Goal: Task Accomplishment & Management: Manage account settings

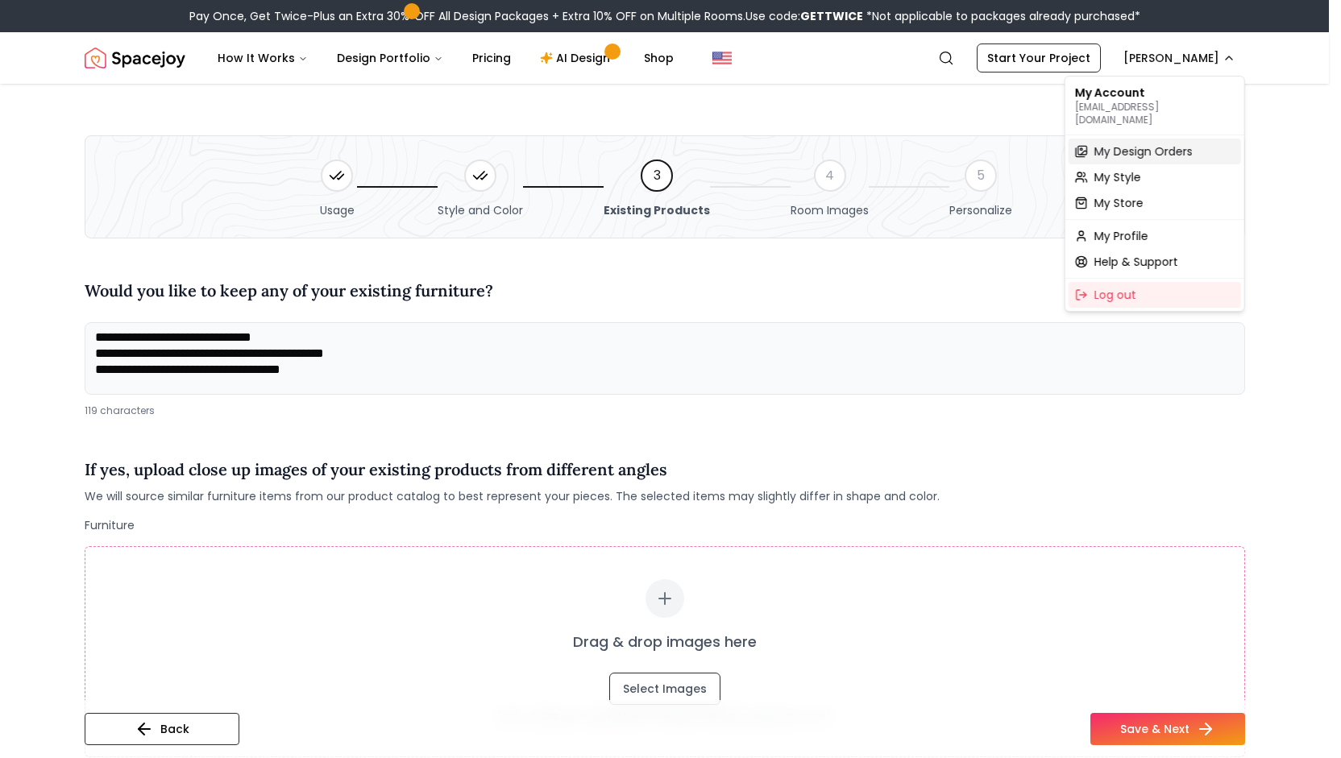
click at [1139, 146] on span "My Design Orders" at bounding box center [1144, 151] width 98 height 16
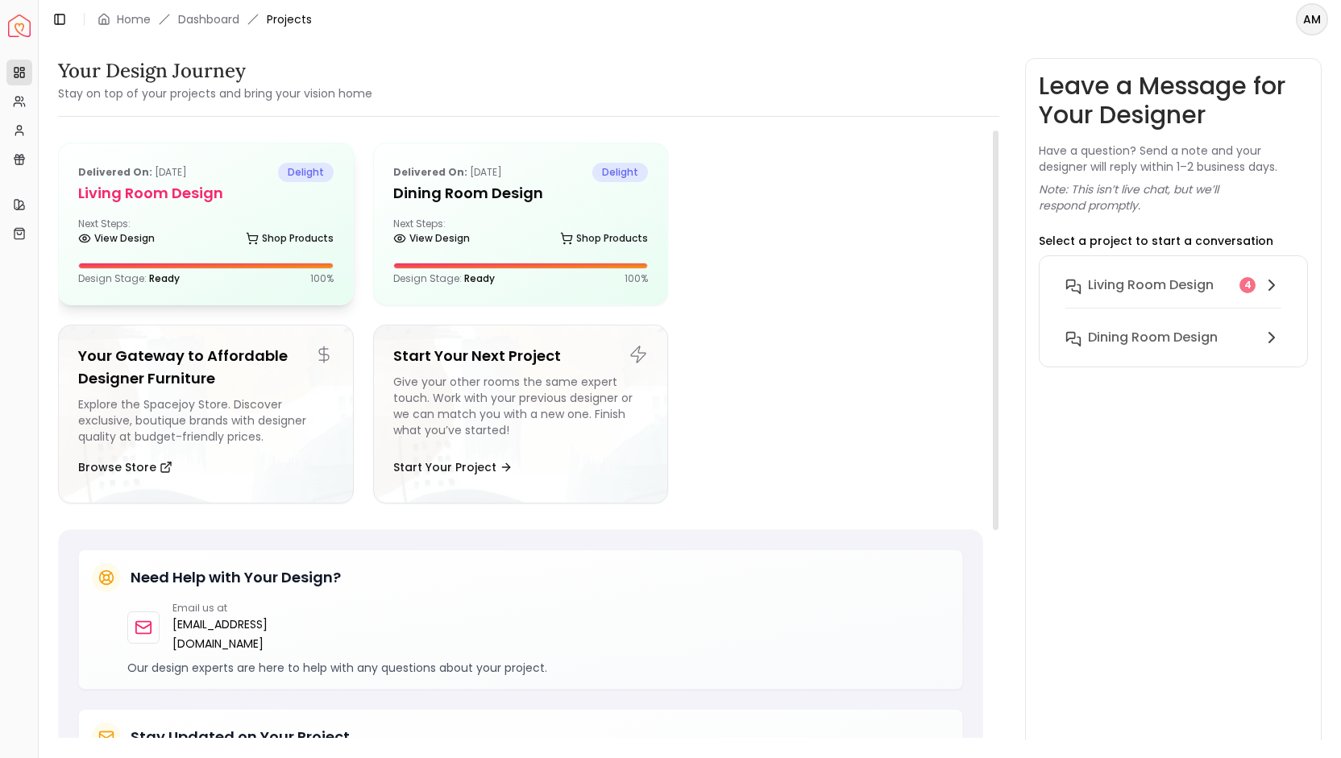
click at [242, 241] on div "View Design Shop Products" at bounding box center [206, 242] width 256 height 16
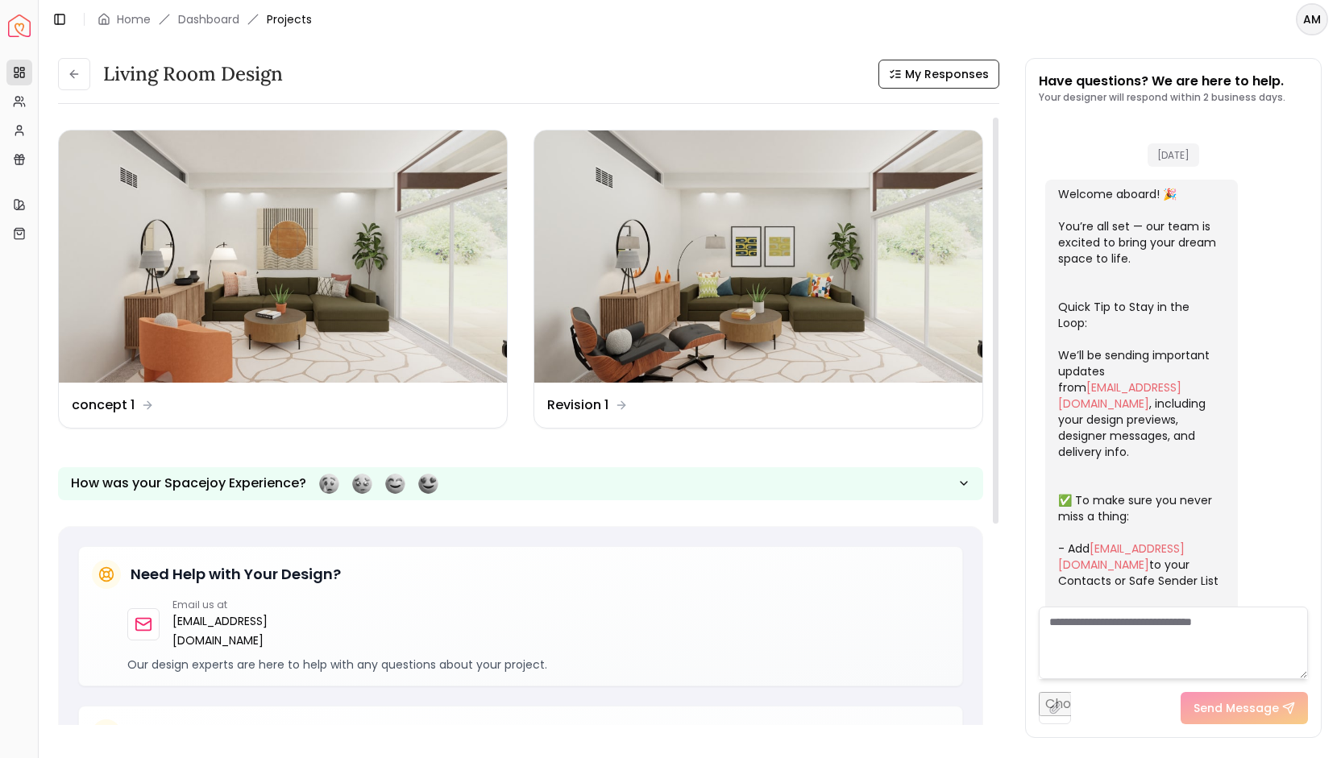
scroll to position [1417, 0]
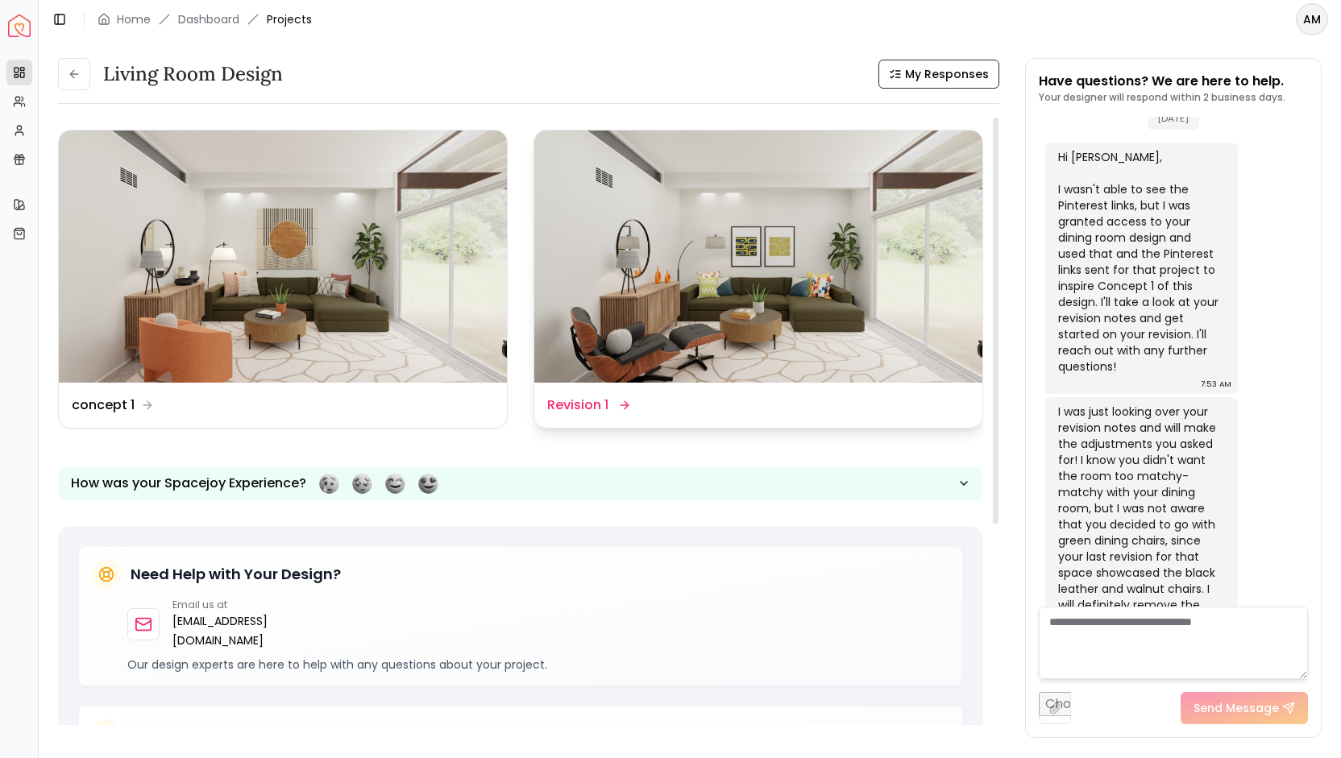
click at [673, 295] on img at bounding box center [758, 257] width 448 height 252
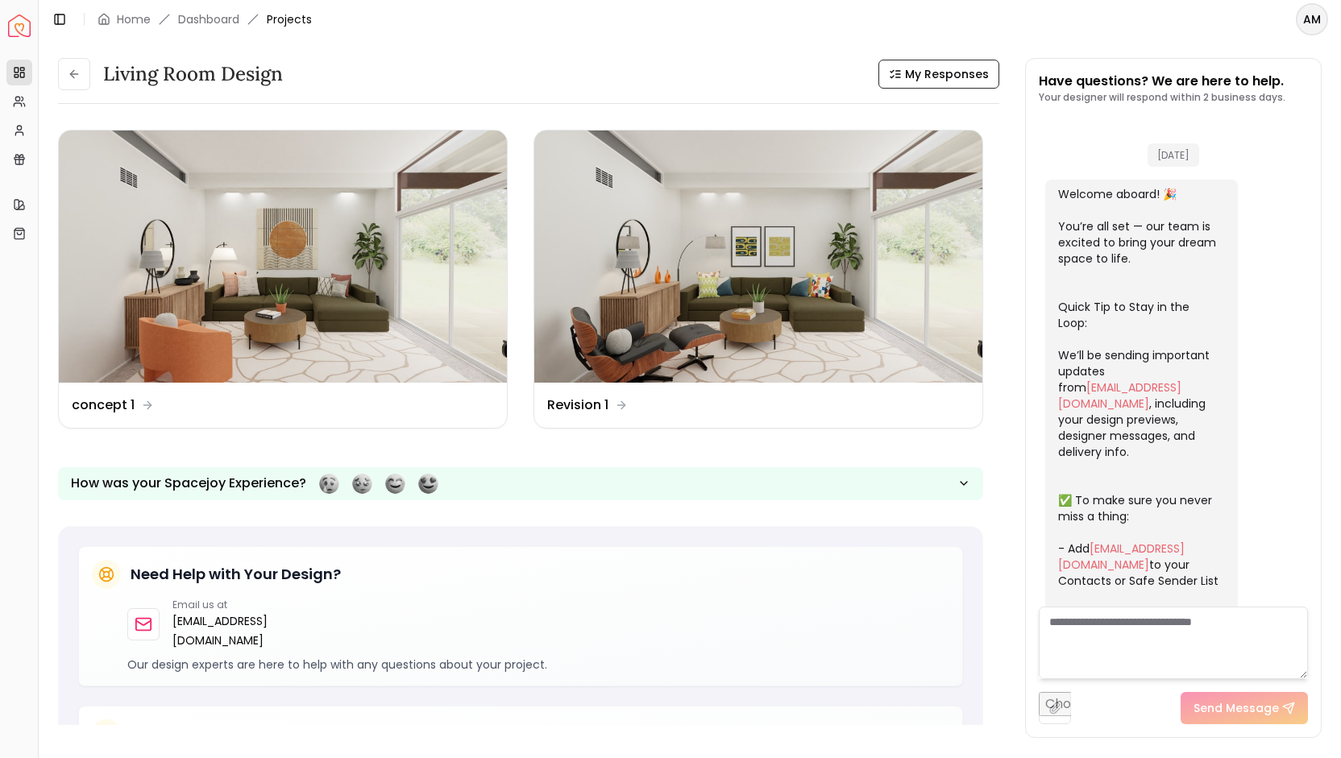
scroll to position [1417, 0]
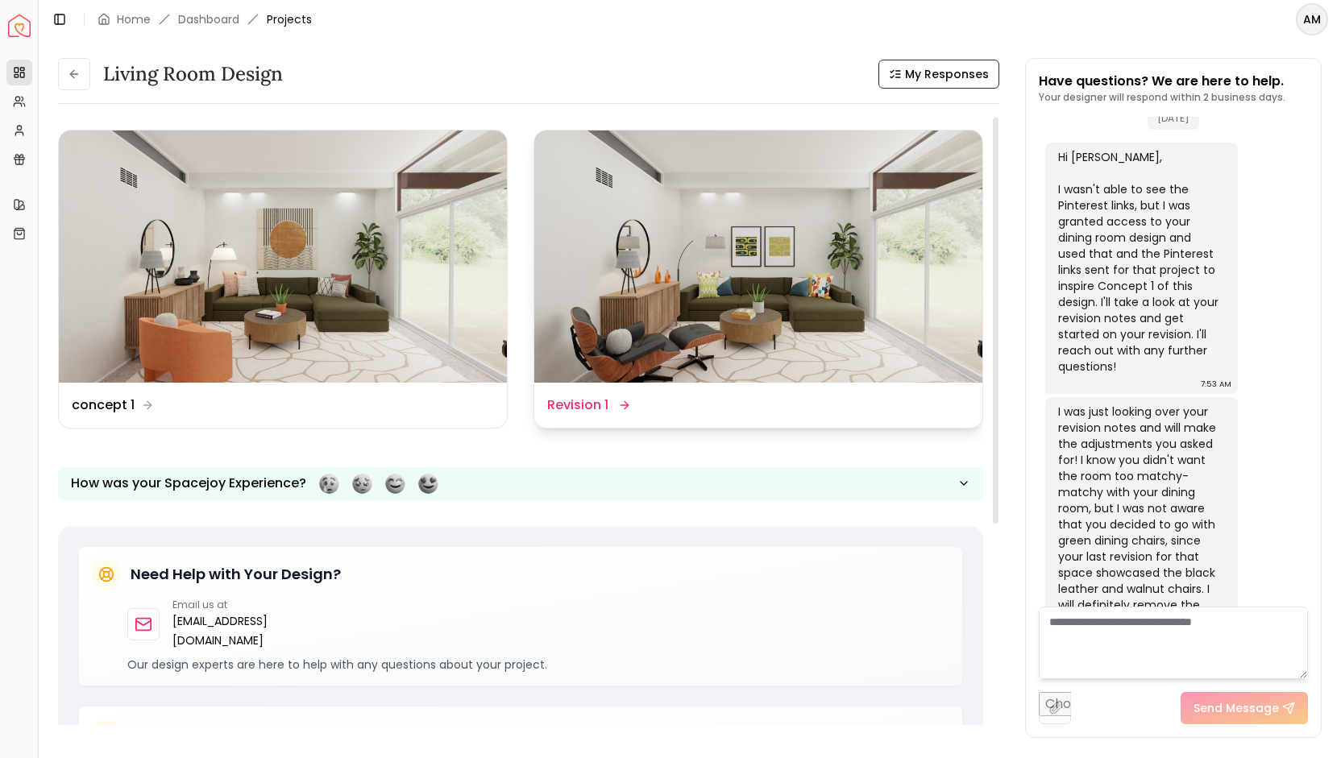
click at [750, 274] on img at bounding box center [758, 257] width 448 height 252
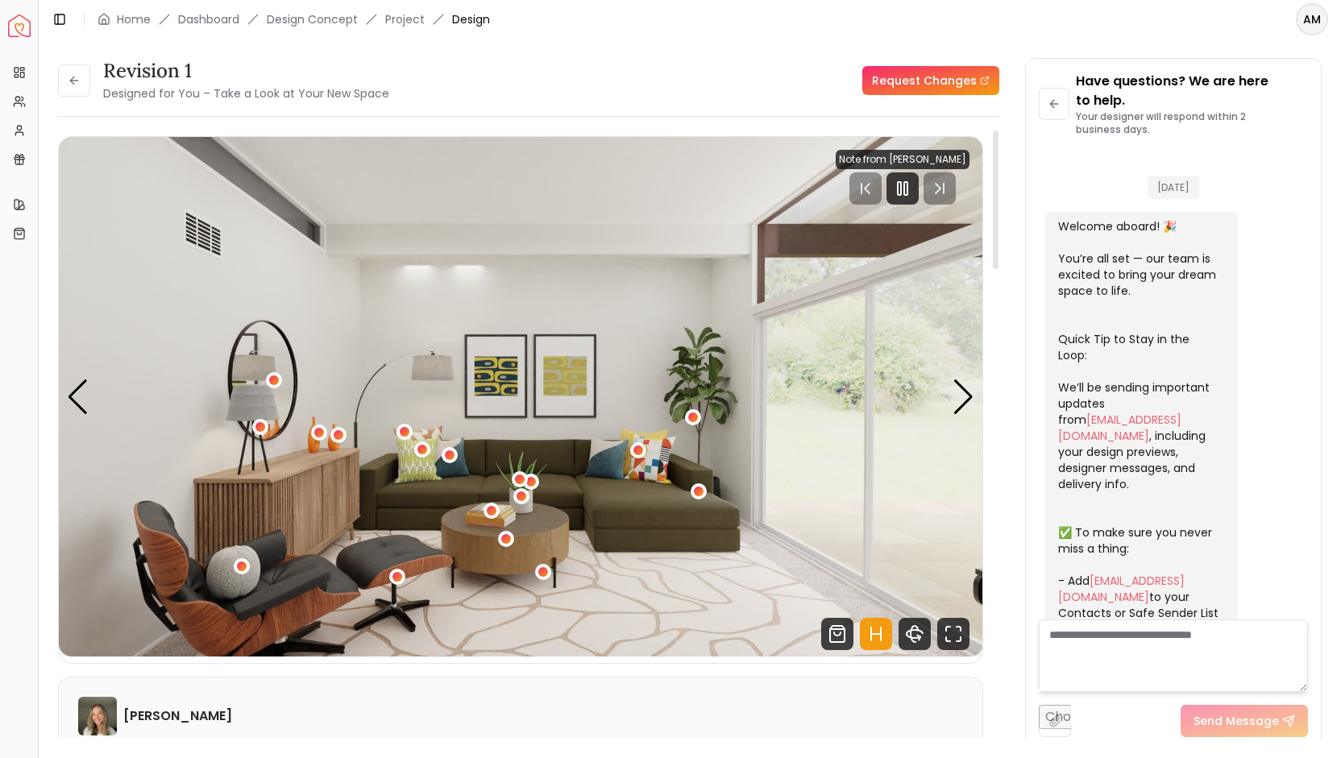
scroll to position [1436, 0]
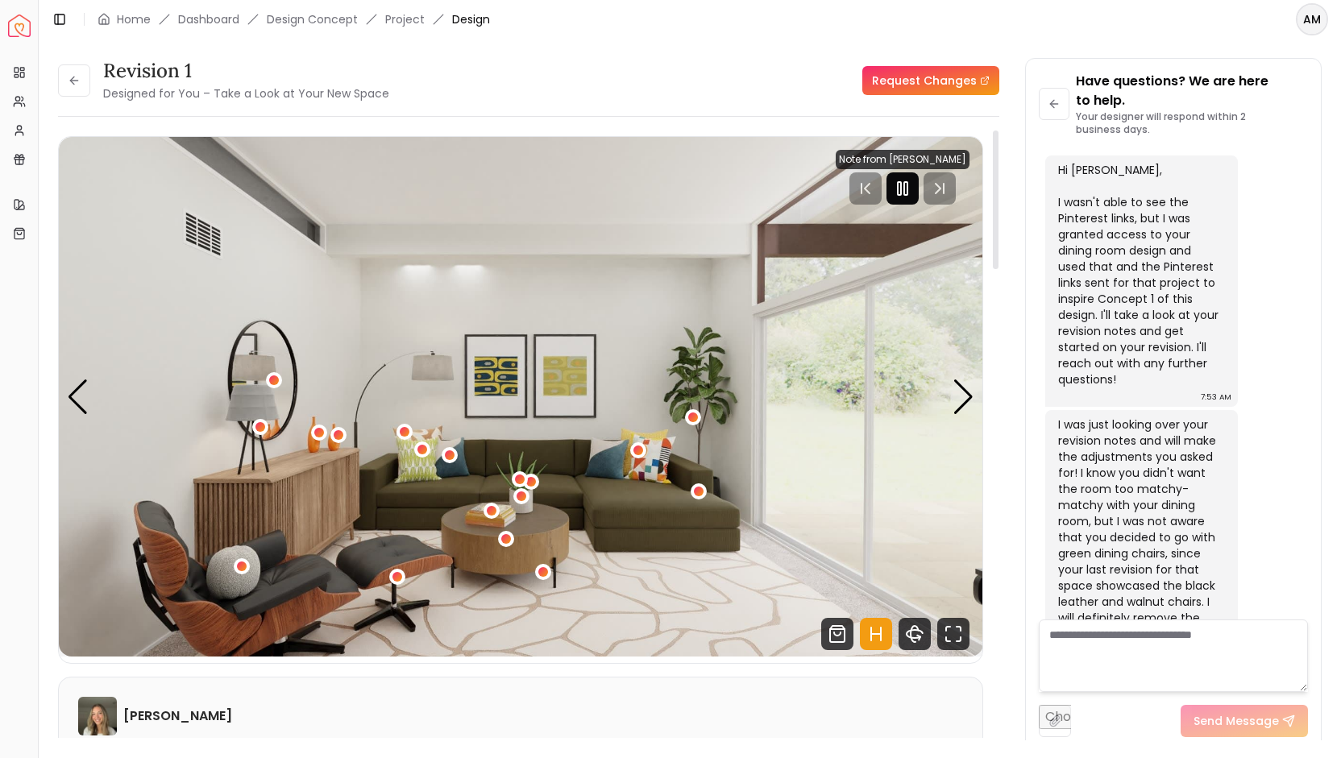
click at [902, 174] on div at bounding box center [903, 188] width 32 height 32
click at [960, 628] on icon "Fullscreen" at bounding box center [959, 629] width 4 height 4
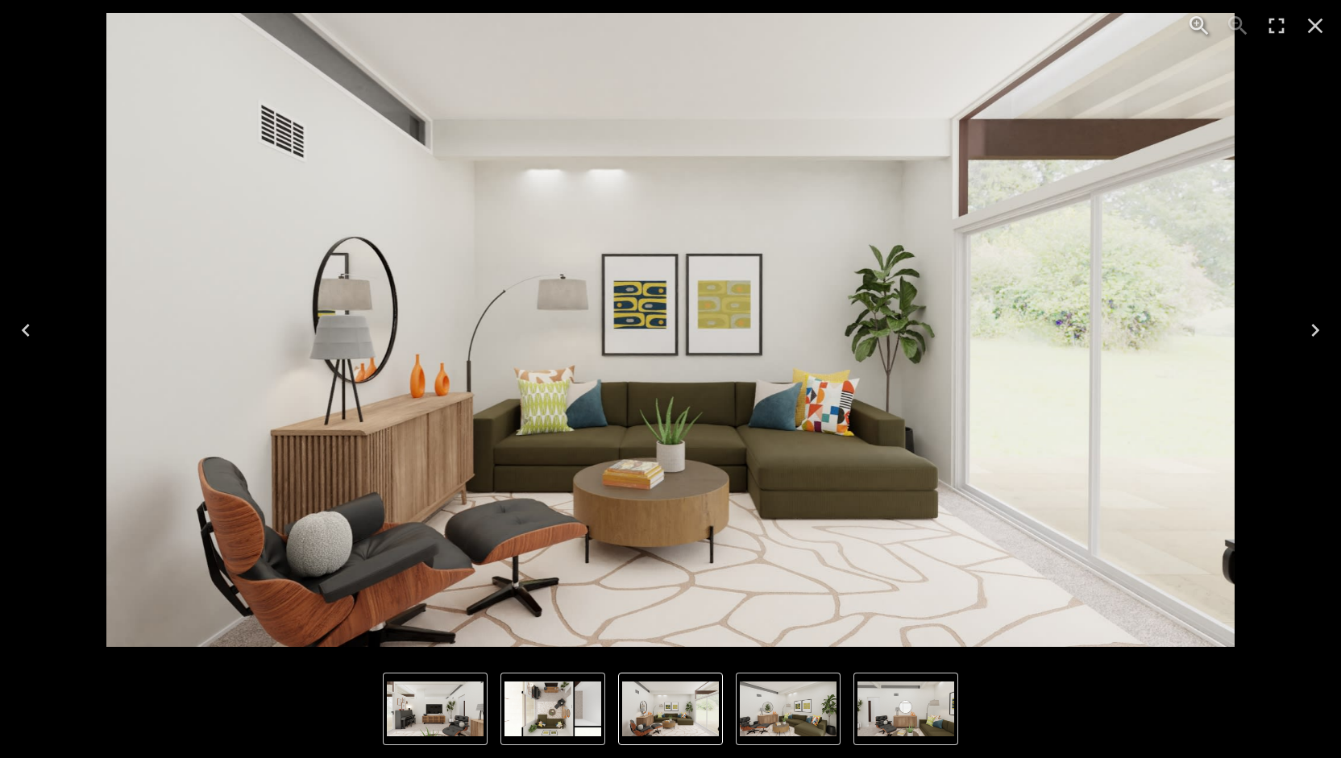
click at [1320, 326] on icon "Next" at bounding box center [1316, 331] width 26 height 26
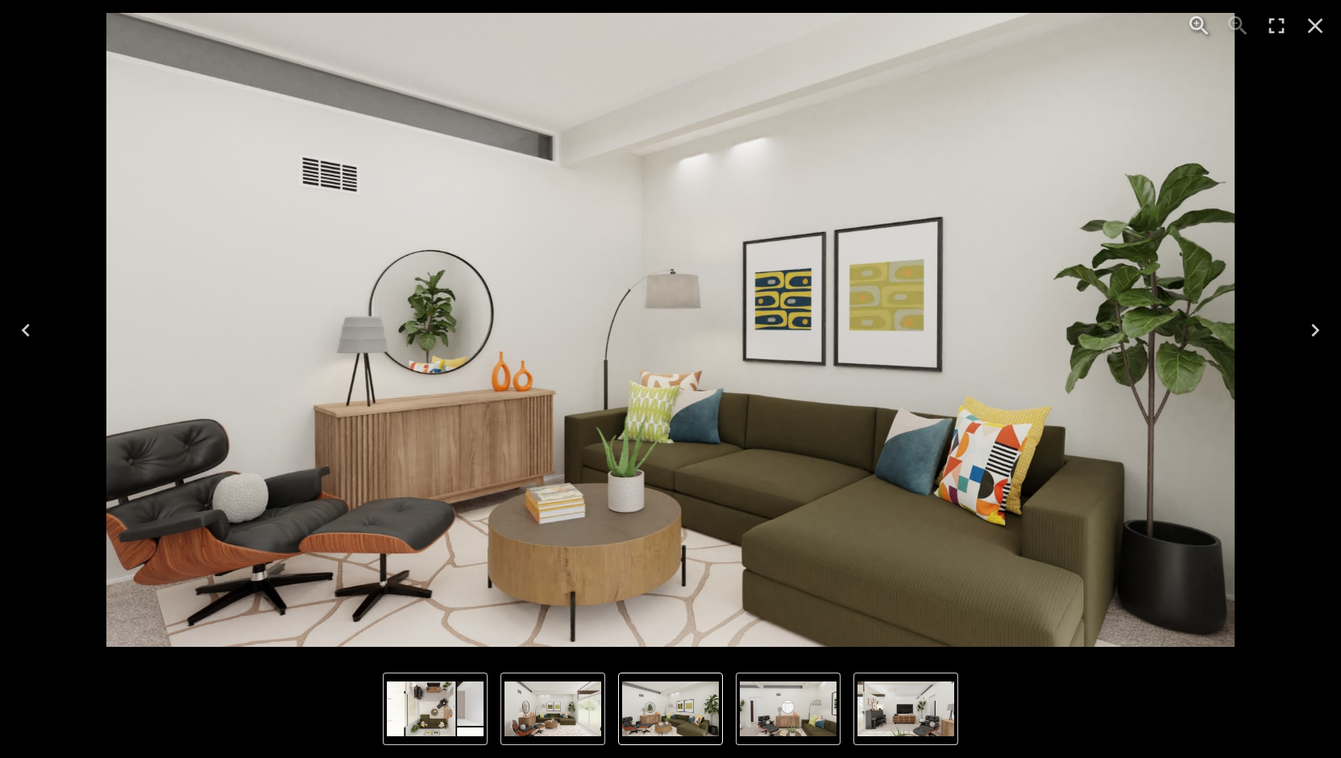
click at [33, 336] on icon "Previous" at bounding box center [26, 331] width 26 height 26
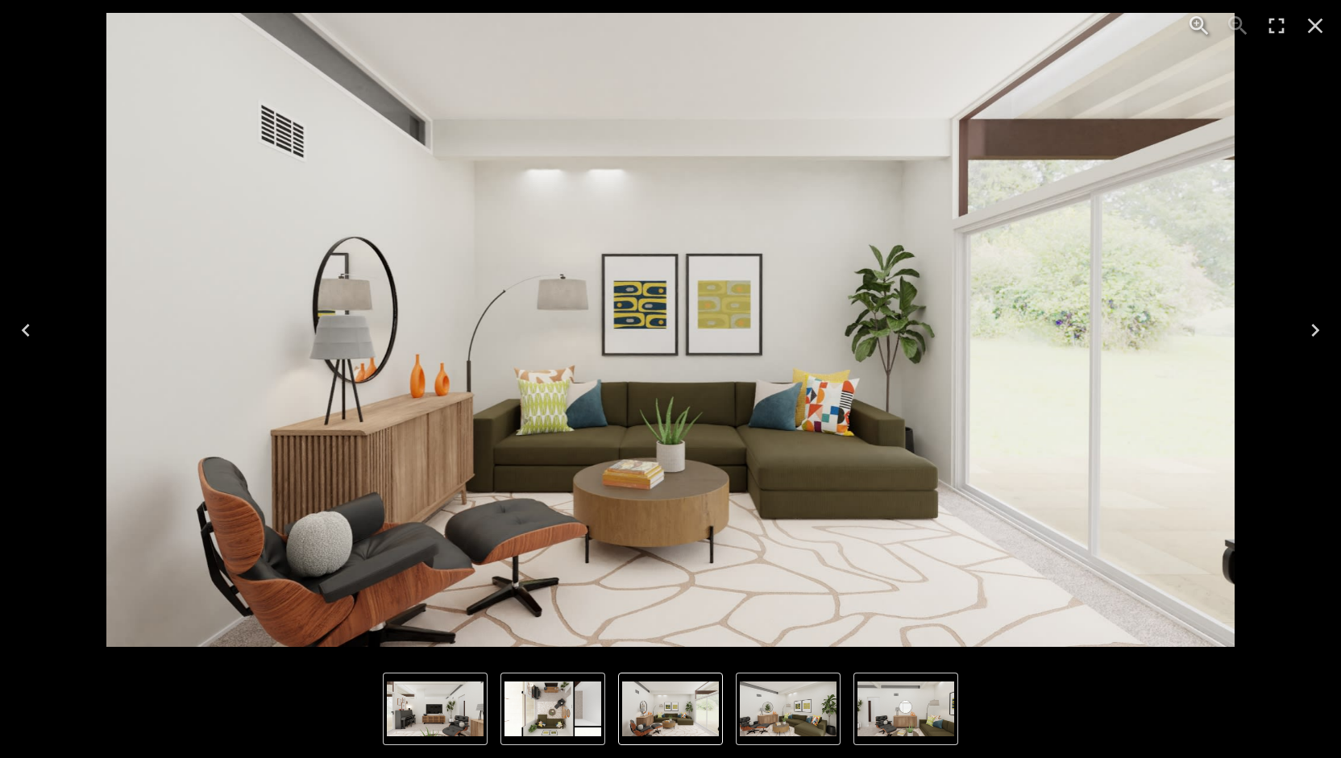
click at [1318, 326] on icon "Next" at bounding box center [1316, 331] width 26 height 26
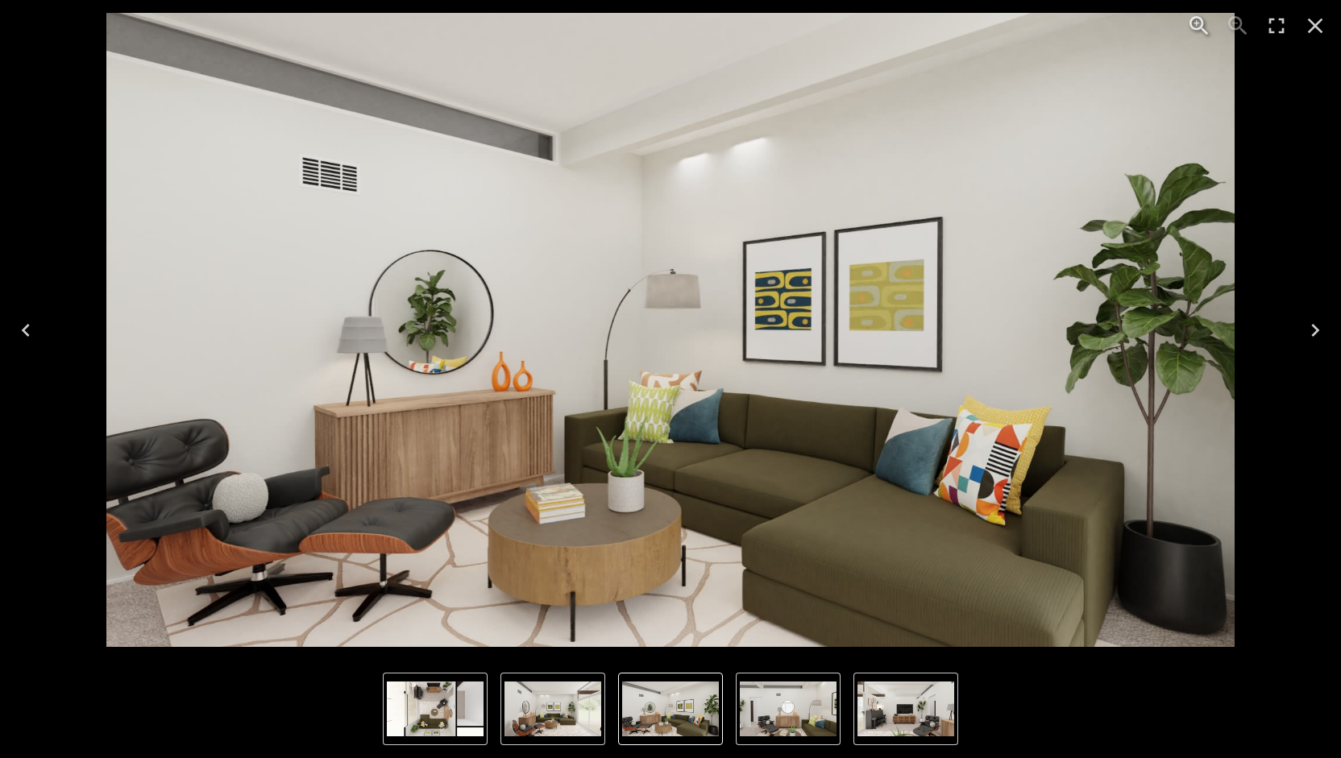
click at [1319, 326] on icon "Next" at bounding box center [1316, 331] width 26 height 26
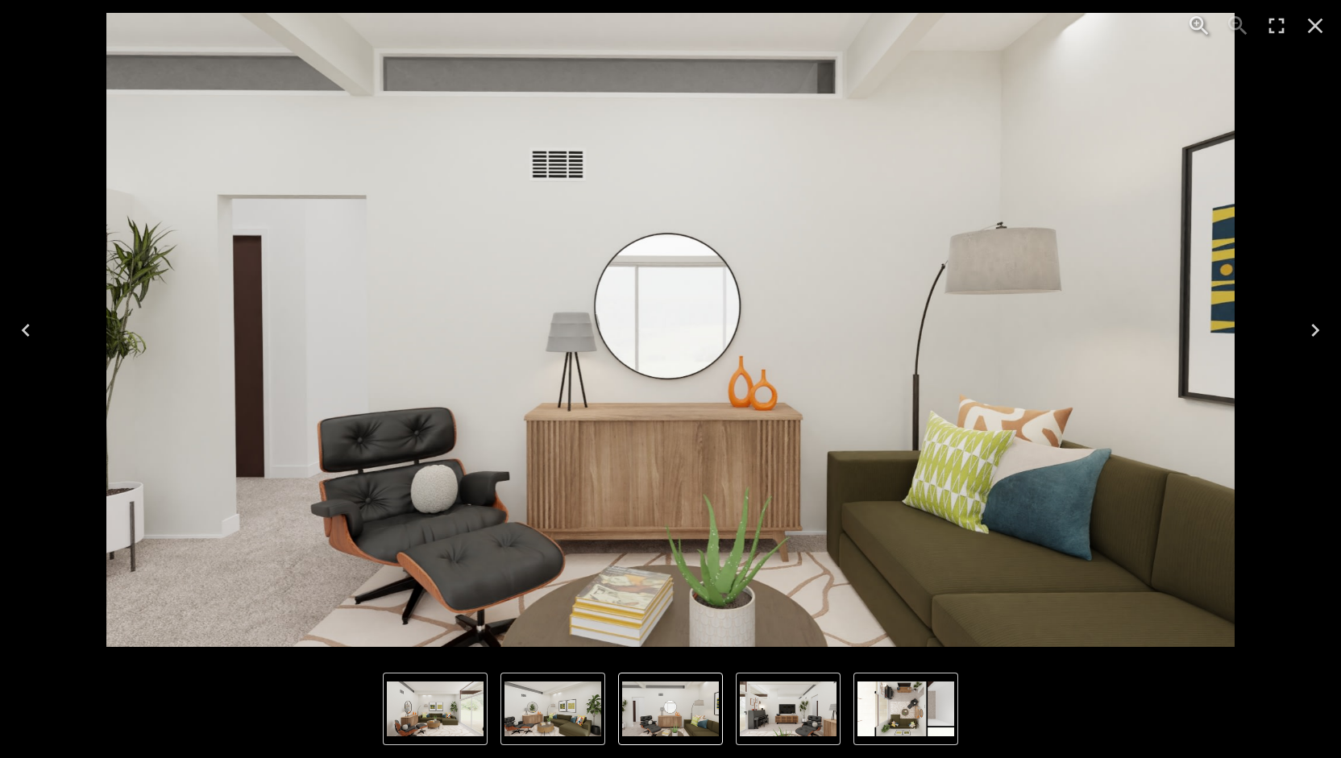
click at [1319, 326] on icon "Next" at bounding box center [1316, 331] width 26 height 26
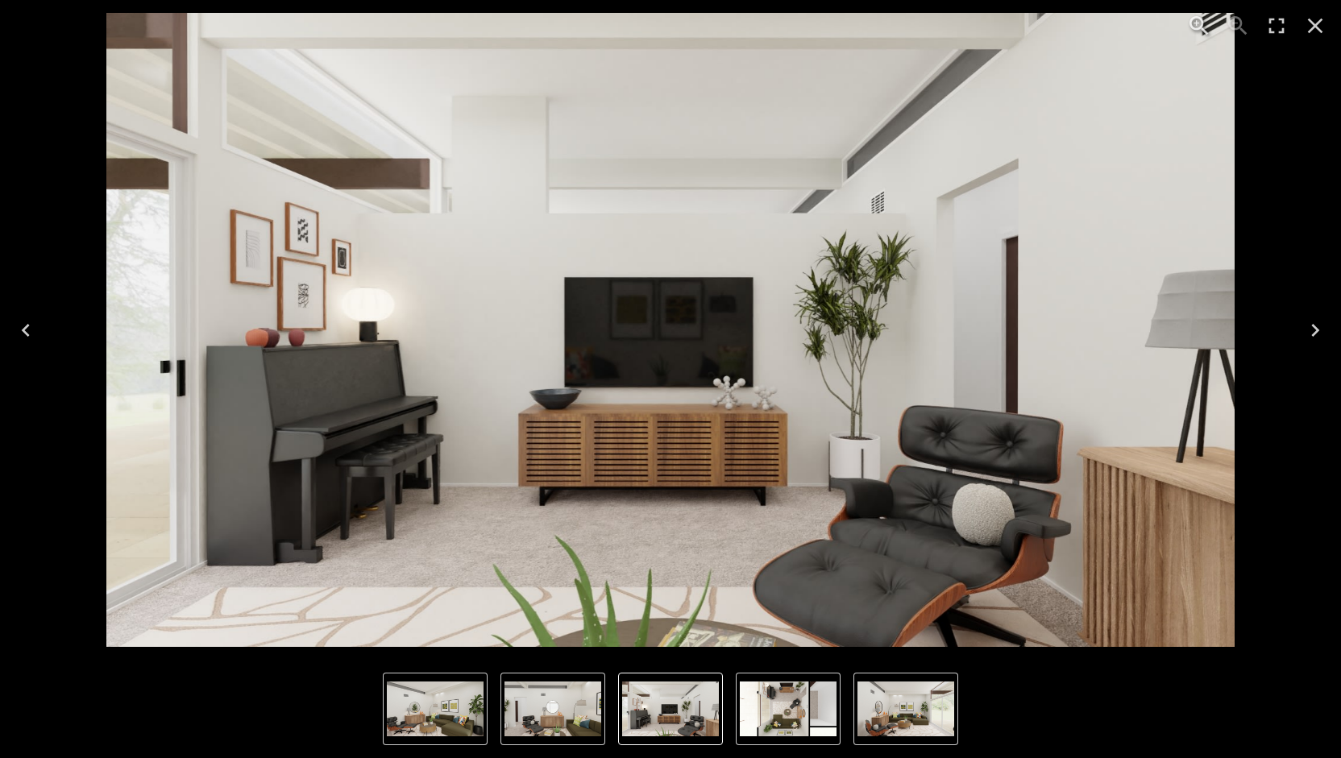
click at [1319, 326] on icon "Next" at bounding box center [1316, 331] width 26 height 26
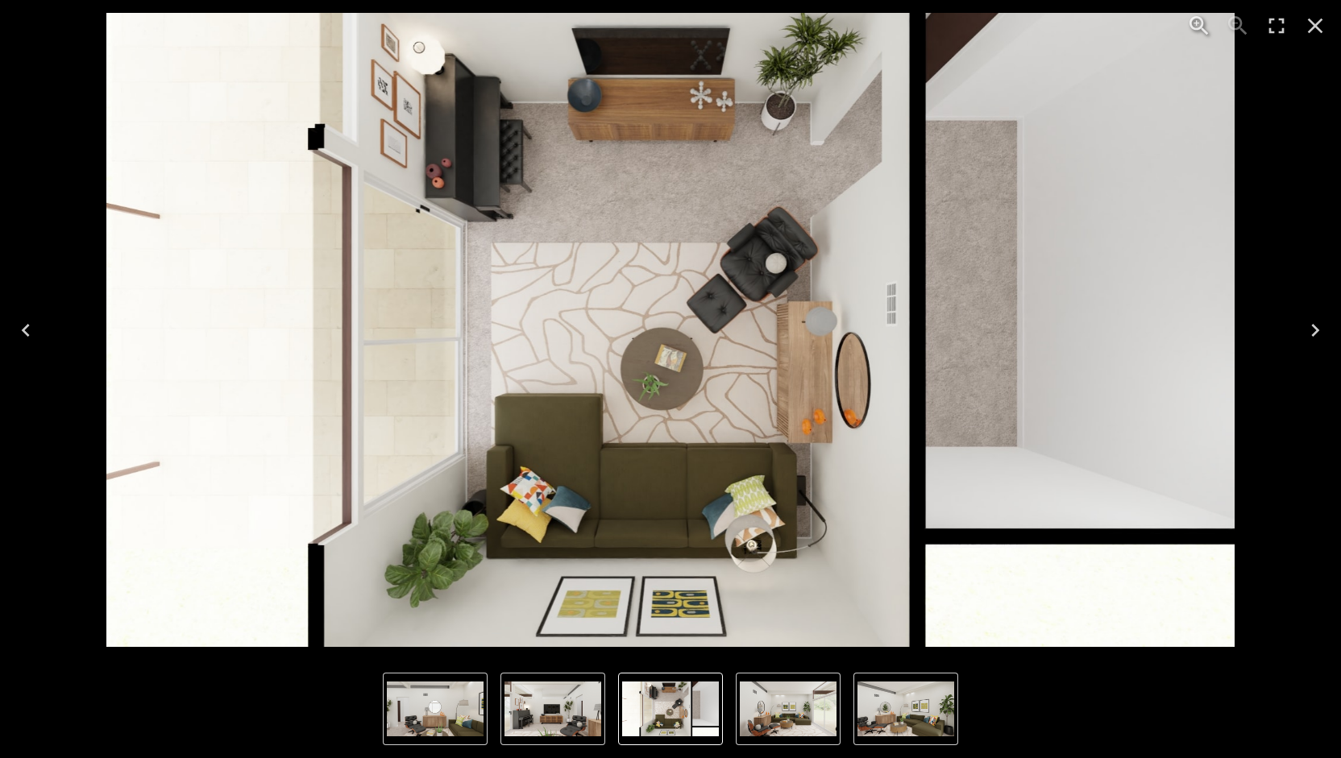
click at [1319, 326] on icon "Next" at bounding box center [1316, 331] width 26 height 26
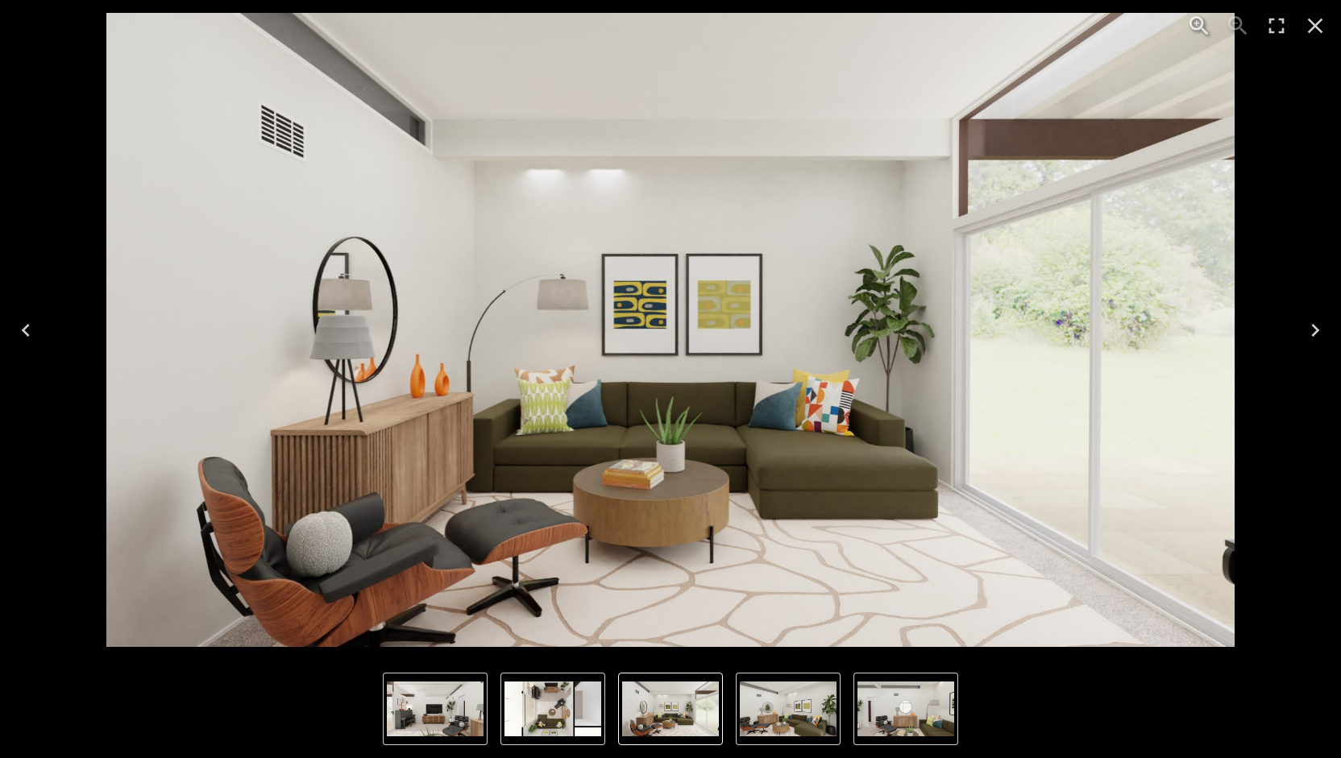
click at [1319, 326] on icon "Next" at bounding box center [1316, 331] width 26 height 26
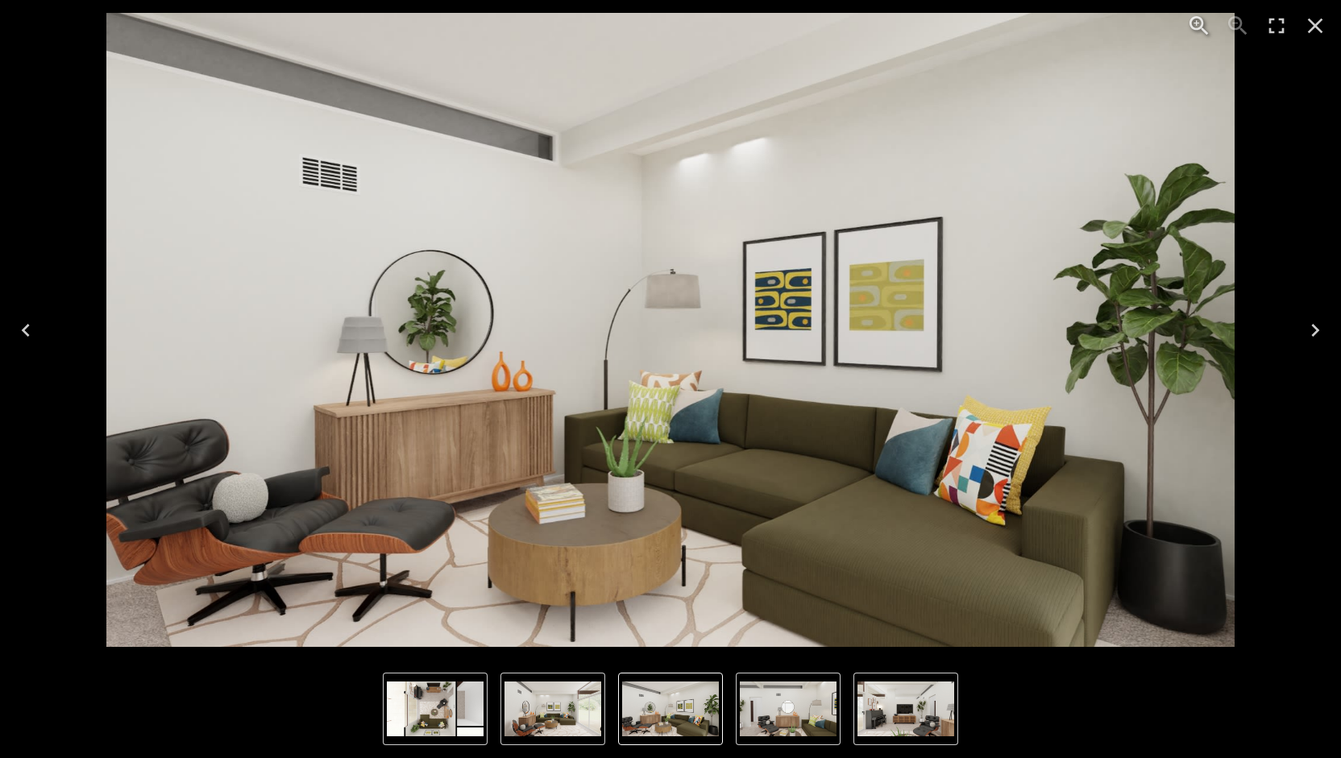
click at [1323, 25] on icon "Close" at bounding box center [1316, 26] width 26 height 26
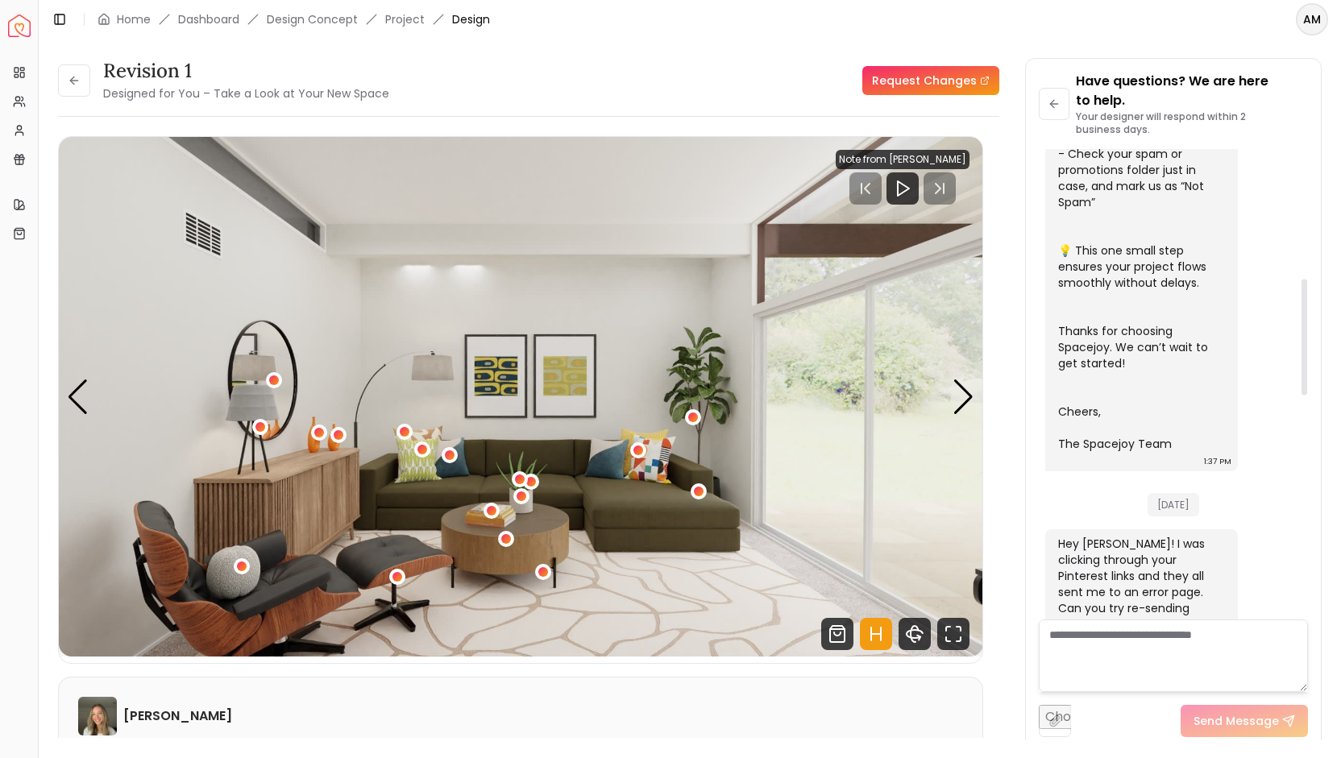
scroll to position [526, 0]
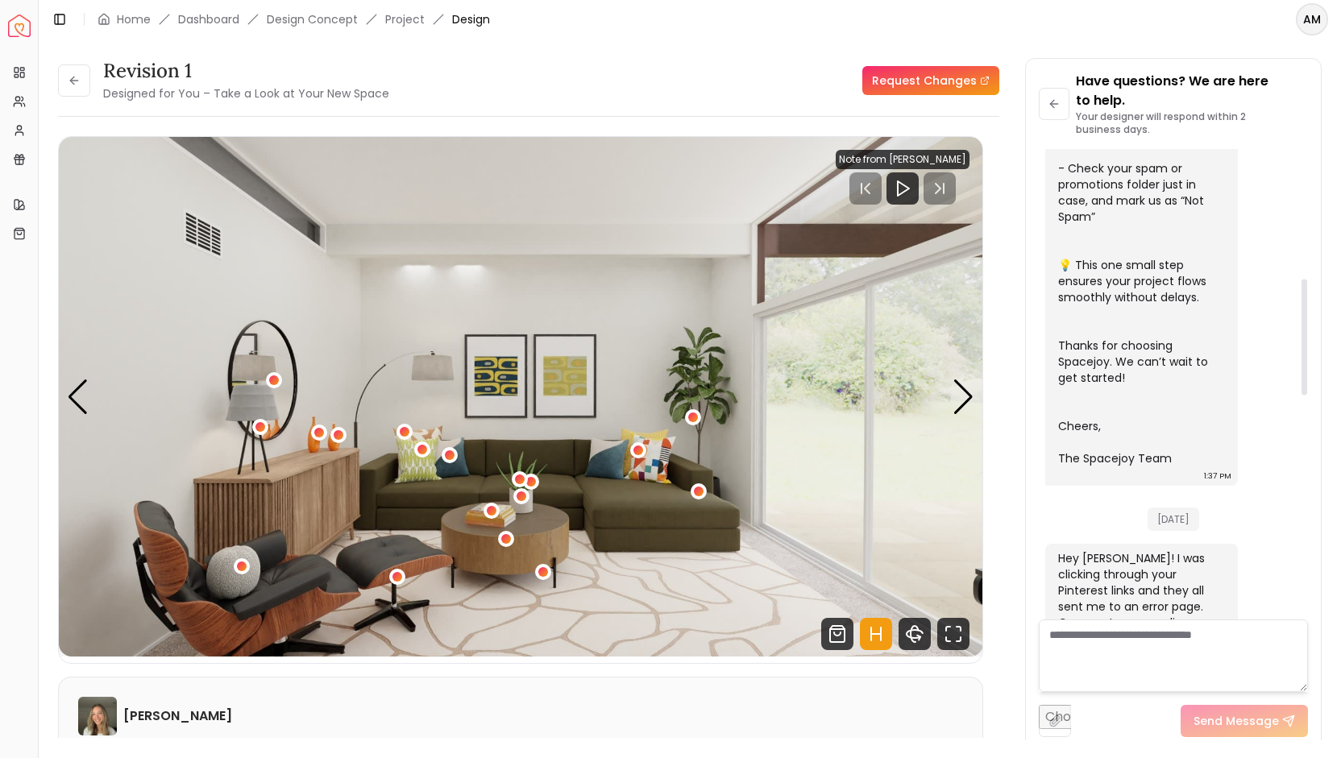
click at [1110, 642] on textarea at bounding box center [1173, 656] width 269 height 73
type textarea "**********"
click at [1256, 729] on button "Send Message" at bounding box center [1244, 721] width 127 height 32
click at [497, 383] on img "1 / 5" at bounding box center [521, 397] width 924 height 520
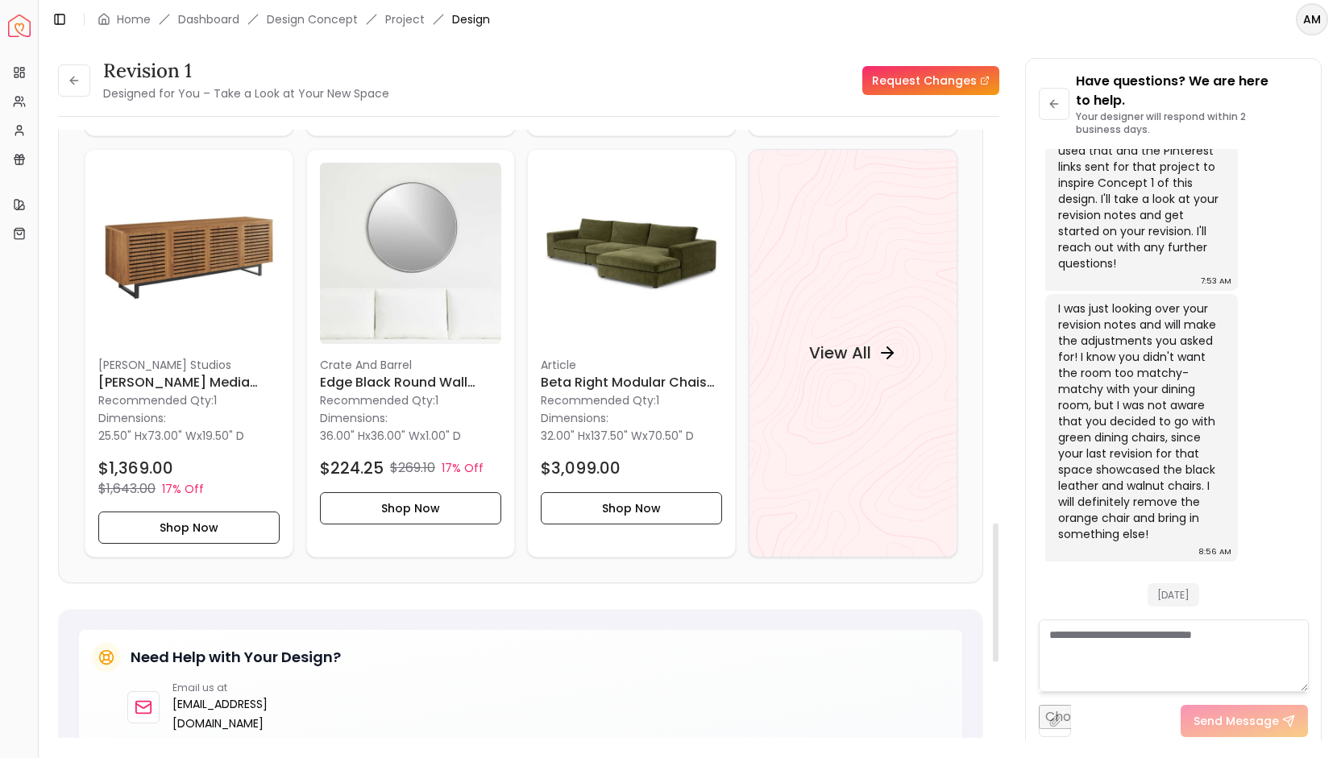
scroll to position [1723, 0]
click at [861, 341] on h4 "View All" at bounding box center [839, 352] width 62 height 23
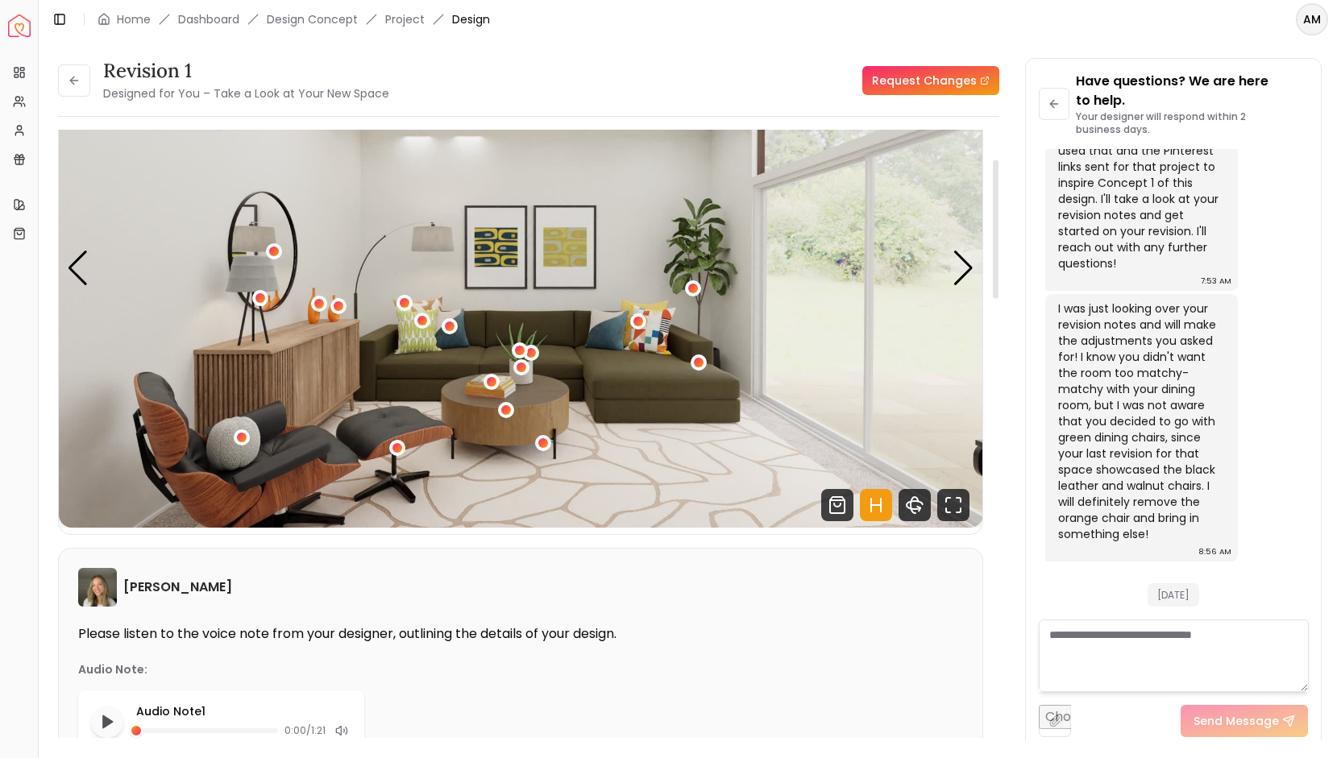
scroll to position [129, 0]
click at [969, 268] on div "Next slide" at bounding box center [964, 268] width 22 height 35
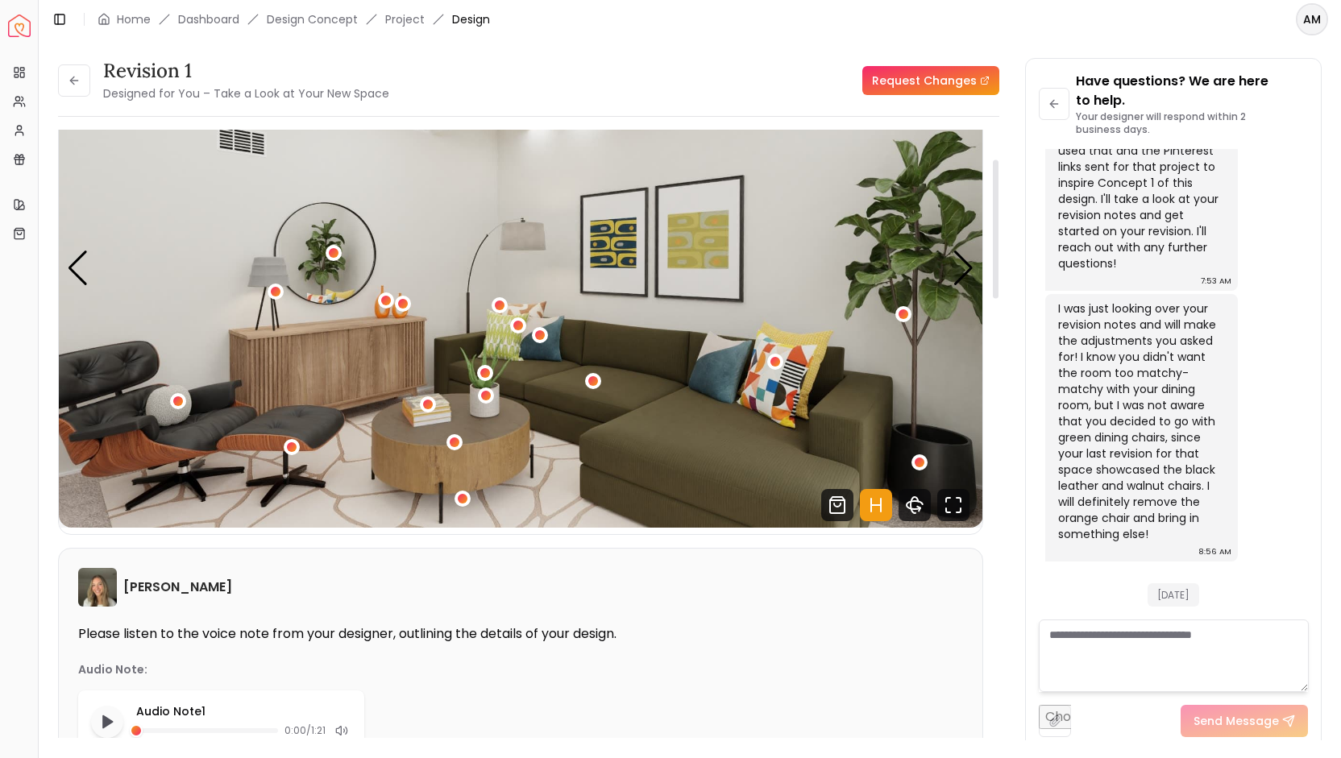
click at [701, 226] on img "2 / 5" at bounding box center [521, 268] width 924 height 520
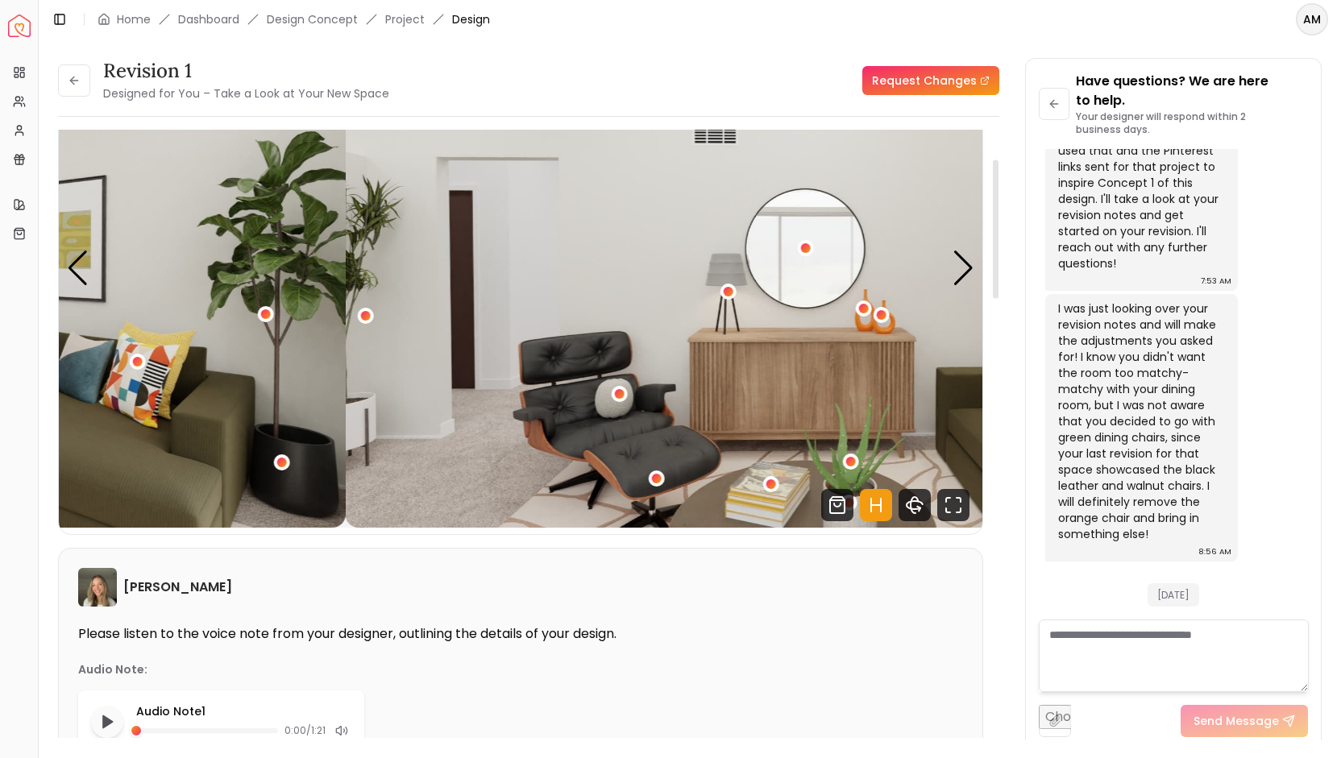
click at [0, 588] on div "Spacejoy Dashboard Overview Projects My Referrals My Profile Gift Card Balance …" at bounding box center [670, 379] width 1341 height 758
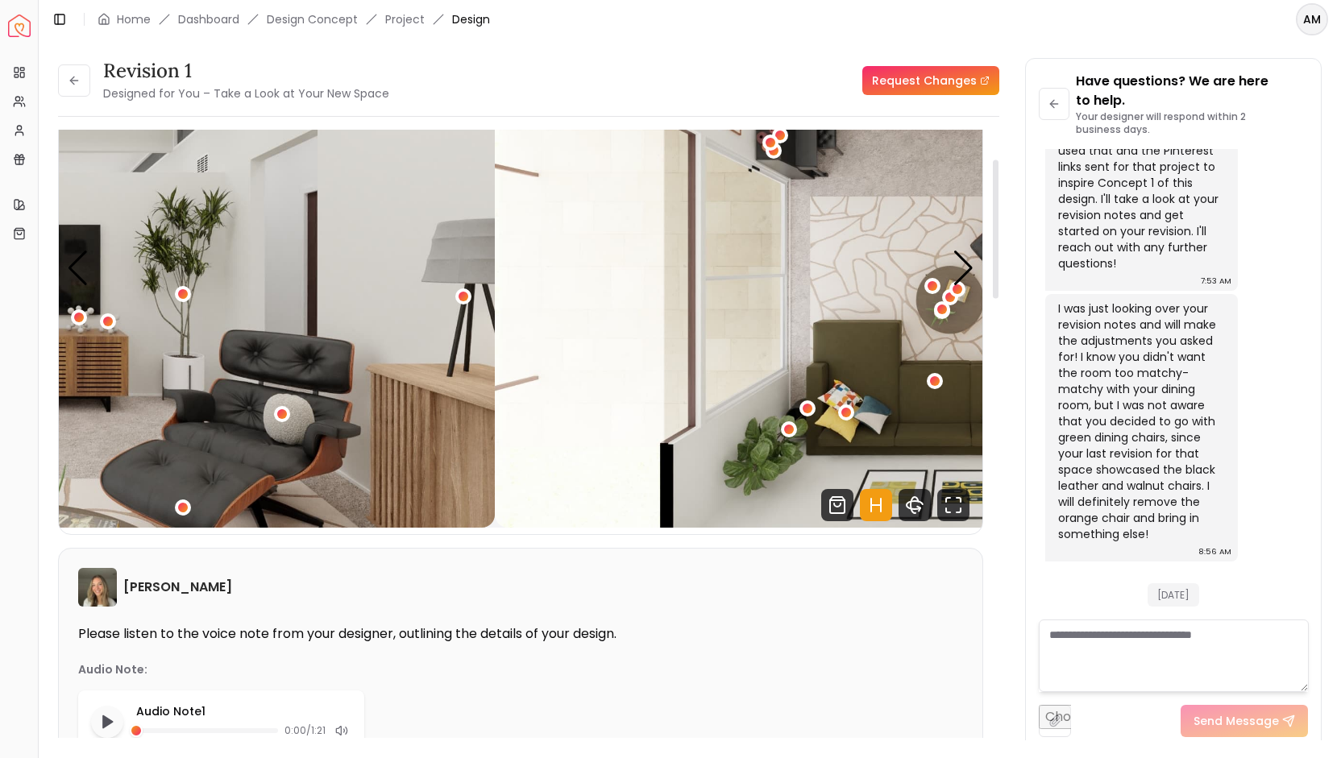
click at [120, 504] on div "4 / 5" at bounding box center [32, 268] width 924 height 520
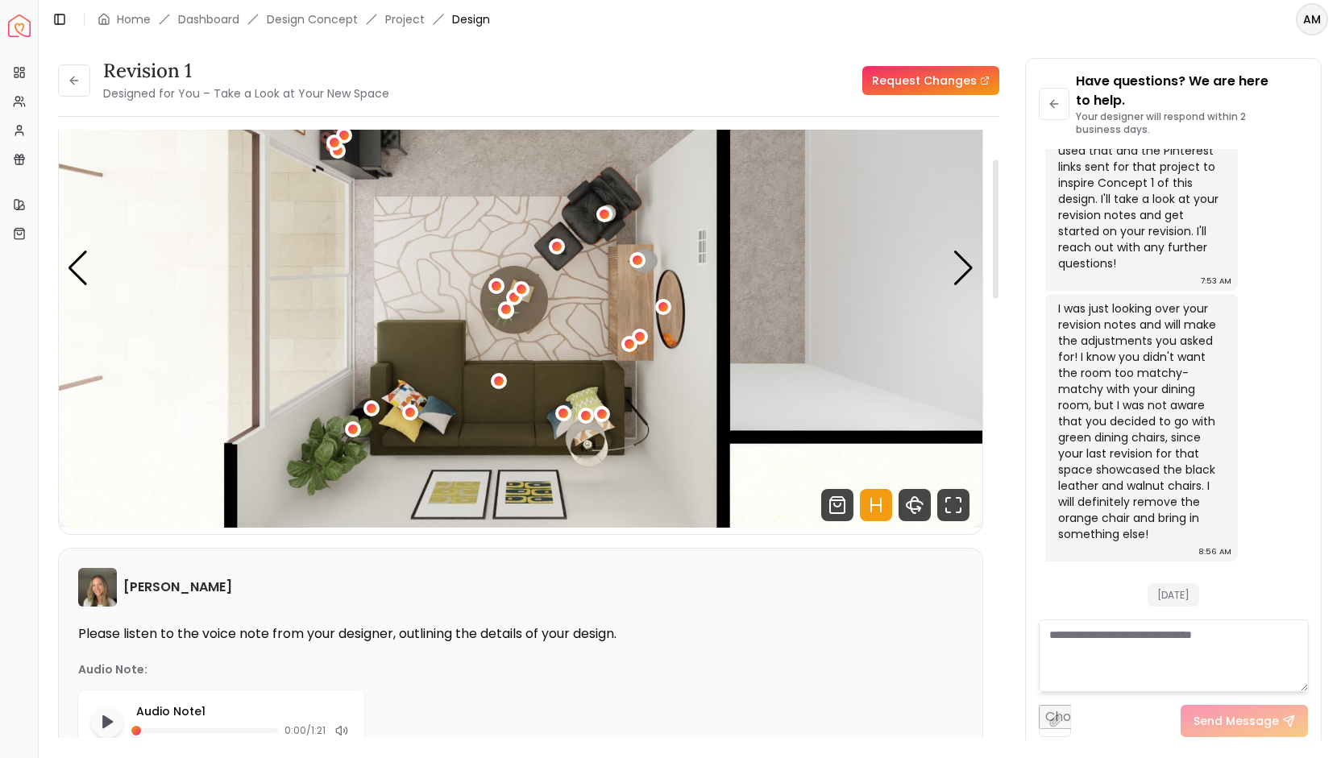
click at [129, 458] on img "5 / 5" at bounding box center [521, 268] width 924 height 520
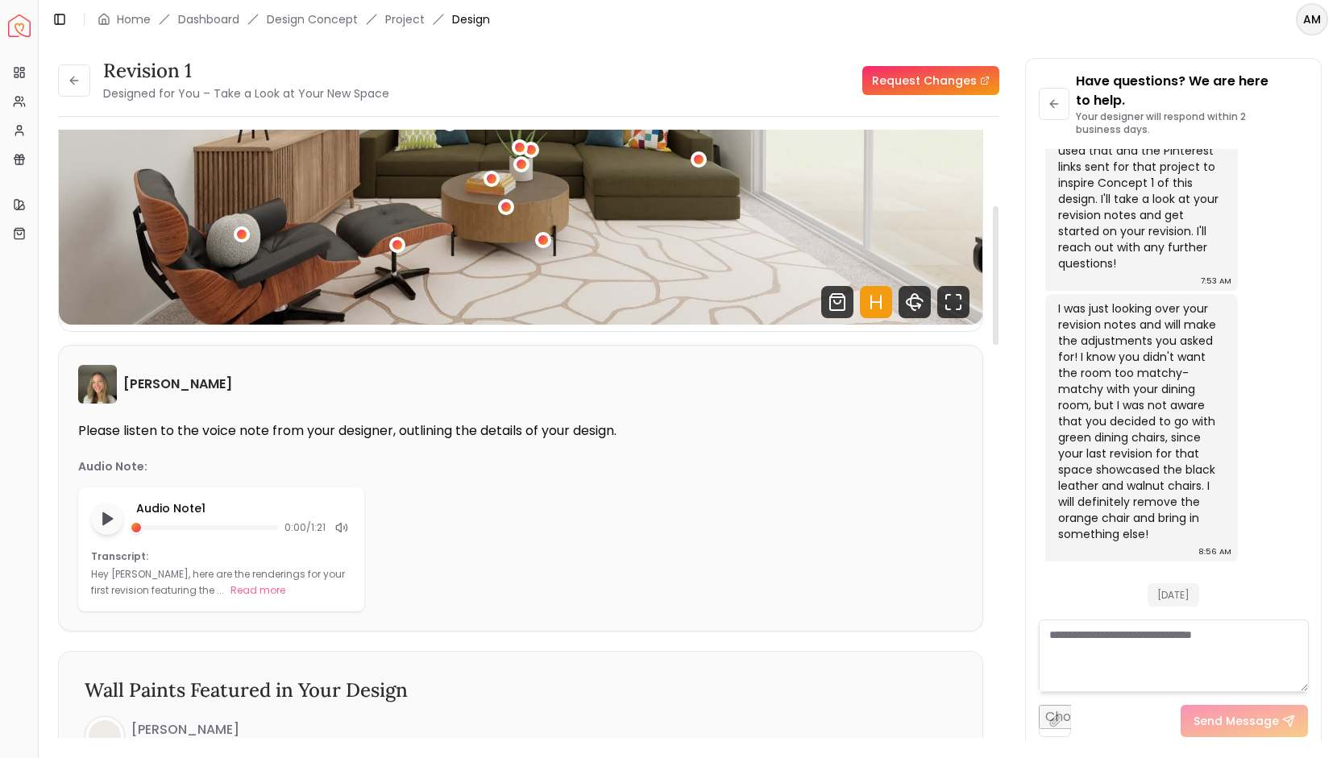
scroll to position [333, 0]
click at [246, 590] on button "Read more" at bounding box center [258, 590] width 55 height 16
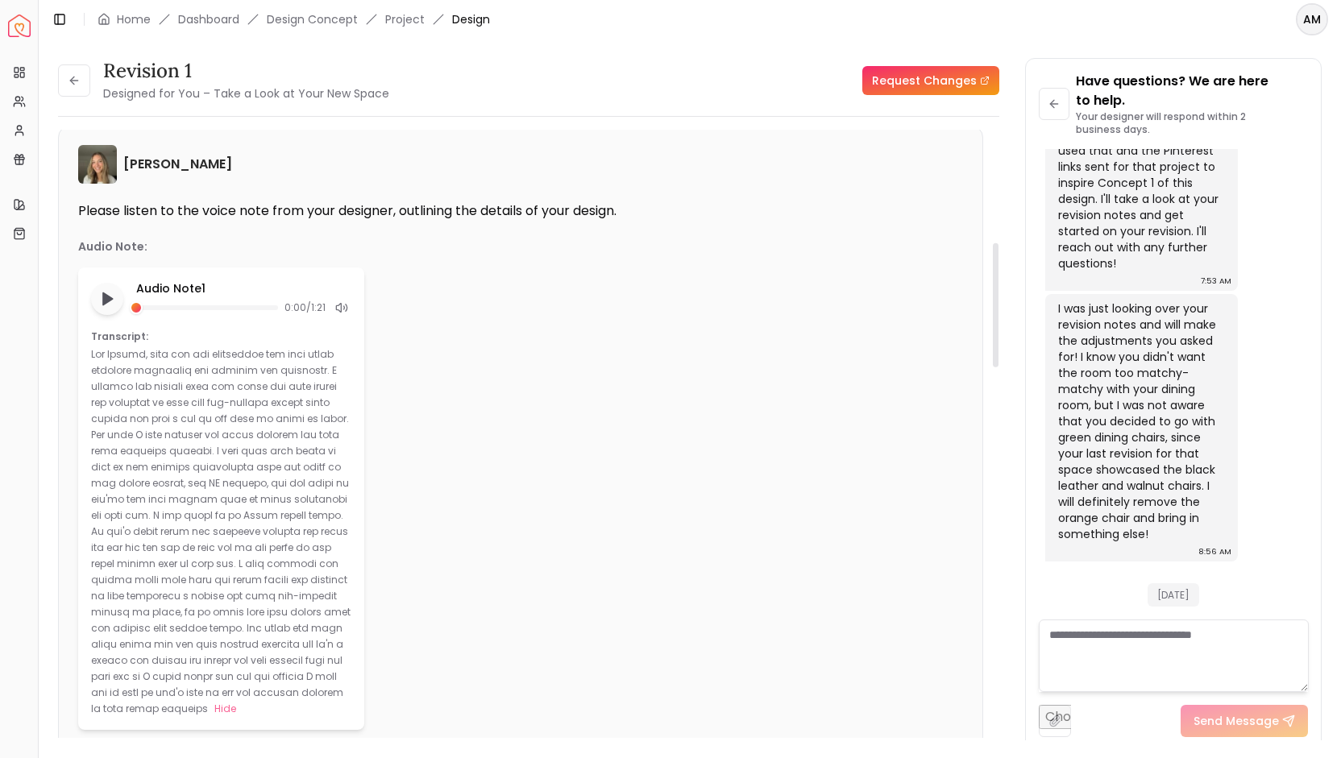
scroll to position [551, 0]
click at [1087, 642] on textarea at bounding box center [1174, 656] width 270 height 73
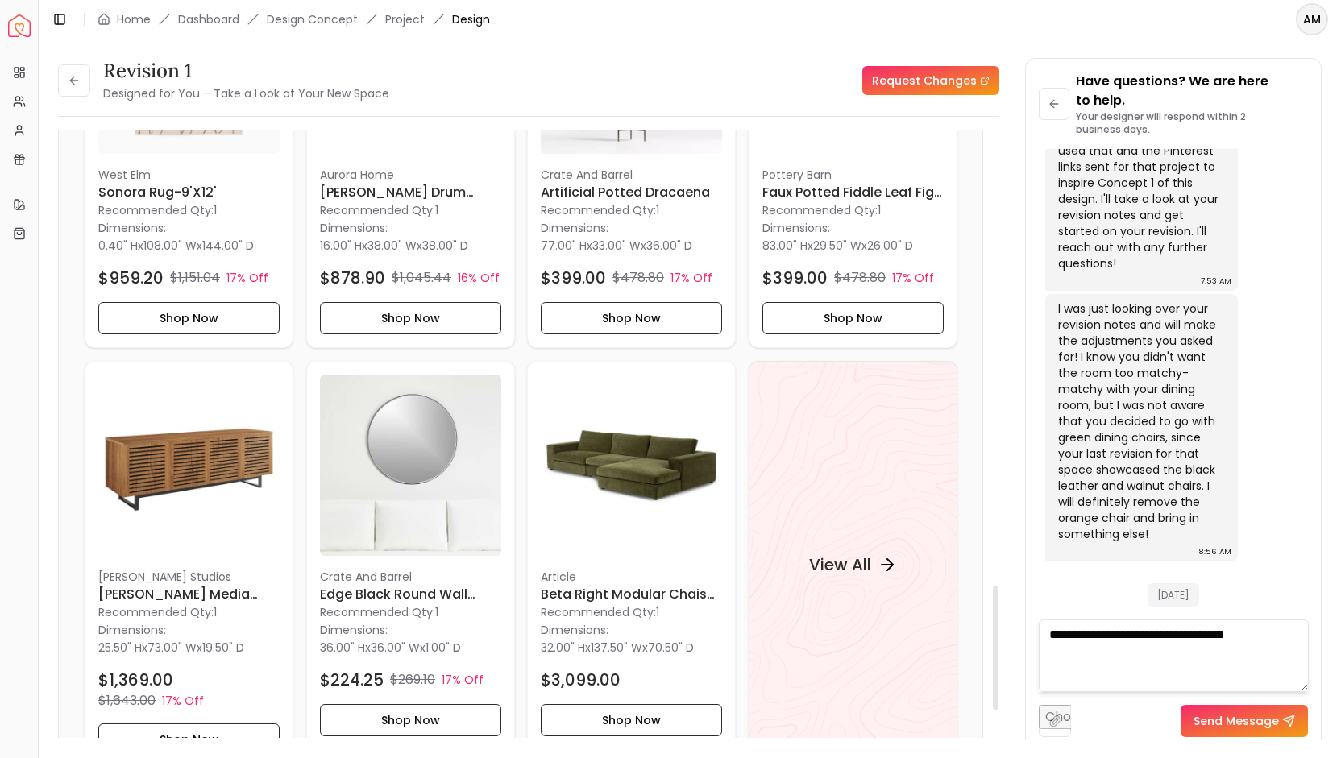
scroll to position [2432, 0]
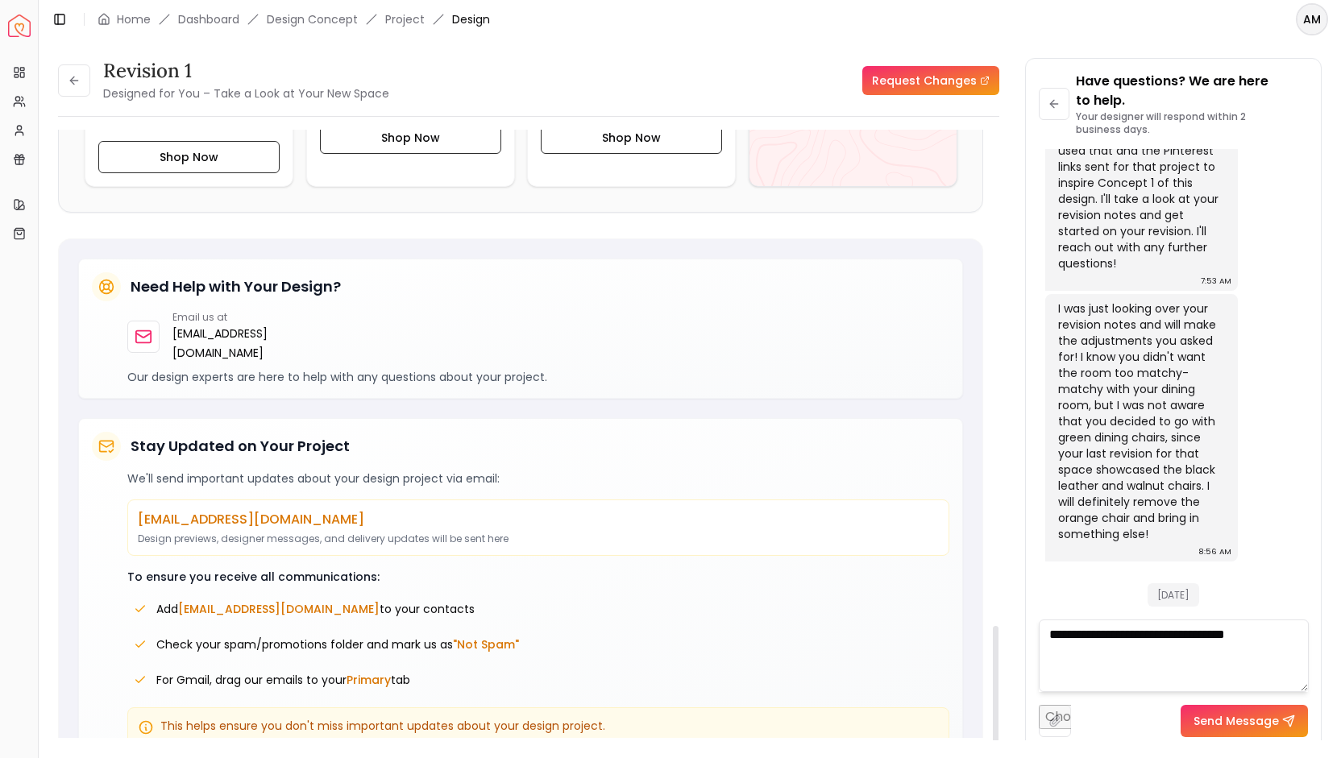
click at [875, 510] on p "[EMAIL_ADDRESS][DOMAIN_NAME]" at bounding box center [538, 519] width 801 height 19
click at [1277, 628] on textarea "**********" at bounding box center [1174, 656] width 270 height 73
type textarea "**********"
click at [1255, 726] on button "Send Message" at bounding box center [1244, 721] width 127 height 32
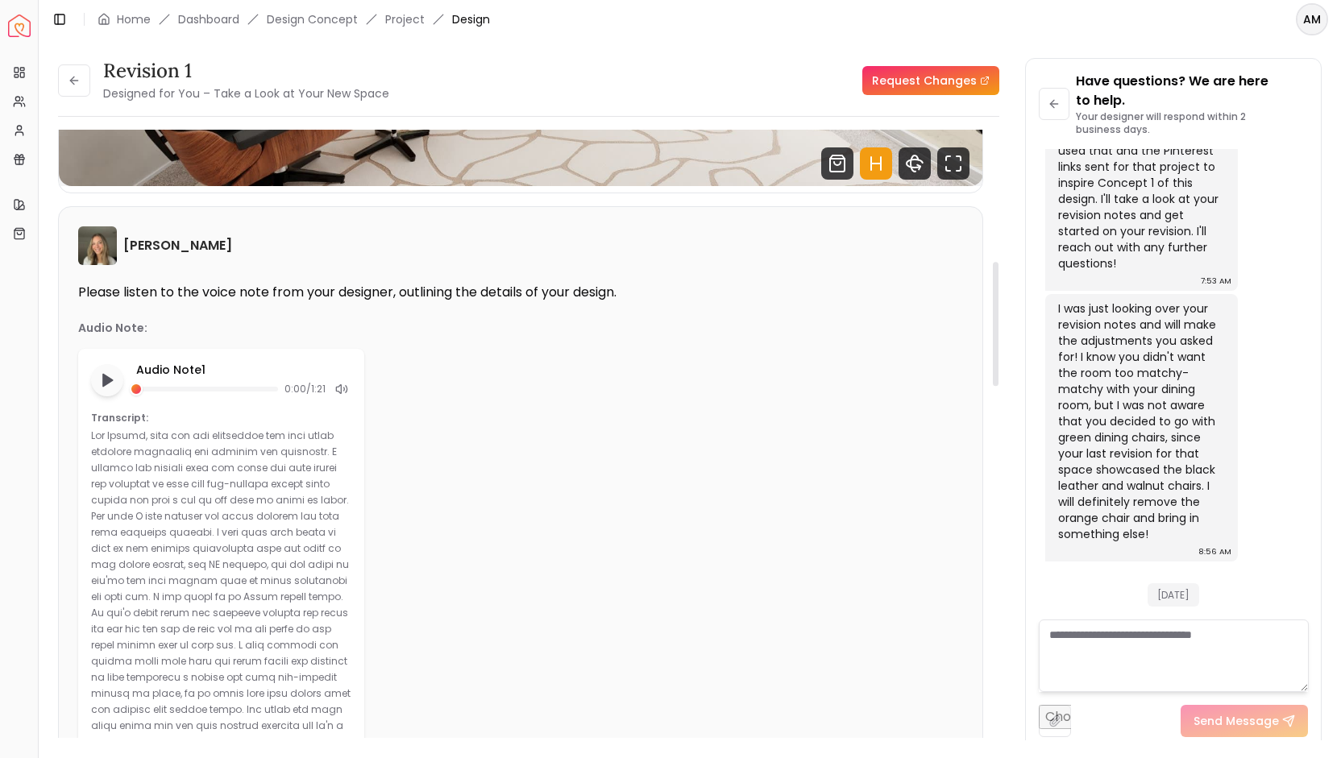
scroll to position [345, 0]
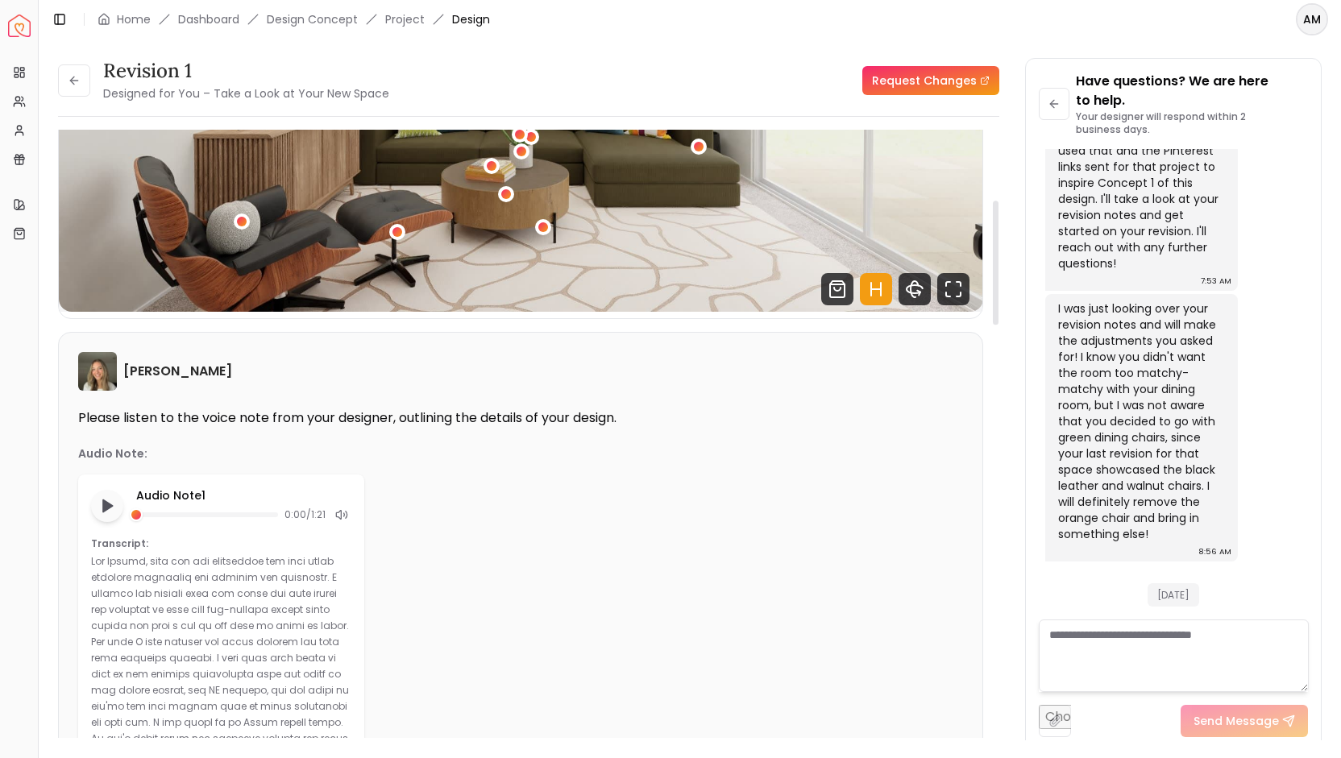
click at [671, 392] on div "Sarah Nelson Please listen to the voice note from your designer, outlining the …" at bounding box center [521, 645] width 924 height 624
